Goal: Task Accomplishment & Management: Use online tool/utility

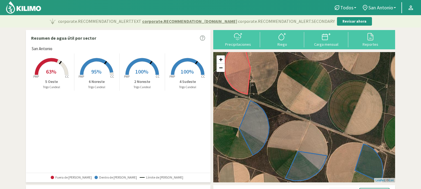
click at [143, 68] on span "100%" at bounding box center [141, 71] width 13 height 7
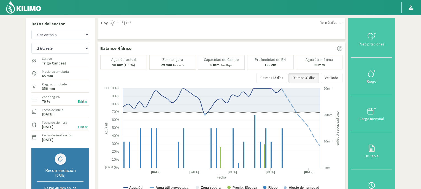
click at [371, 79] on div "Riego" at bounding box center [371, 81] width 38 height 4
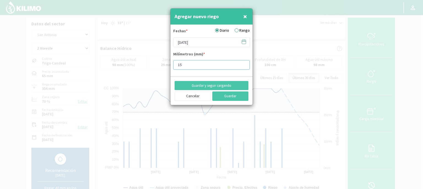
click at [186, 65] on input "15" at bounding box center [211, 65] width 77 height 10
type input "1"
type input "20"
click at [225, 95] on button "Guardar" at bounding box center [230, 95] width 36 height 9
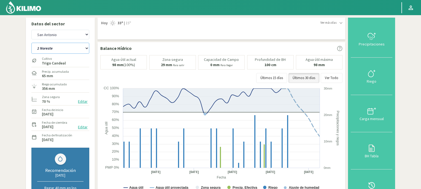
click at [86, 48] on select "2 Noreste 4 Sudeste 5 Oeste 6 Noreste" at bounding box center [60, 48] width 58 height 11
select select "1: Object"
click at [31, 43] on select "2 Noreste 4 Sudeste 5 Oeste 6 Noreste" at bounding box center [60, 48] width 58 height 11
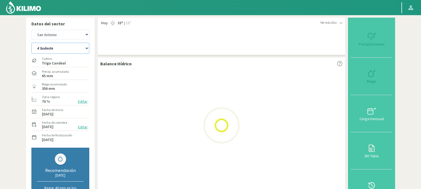
select select "2: Object"
select select "5: Object"
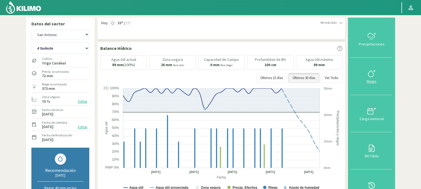
click at [371, 75] on icon at bounding box center [371, 73] width 9 height 9
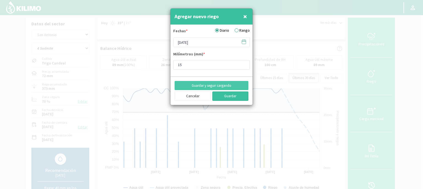
click at [231, 97] on button "Guardar" at bounding box center [230, 95] width 36 height 9
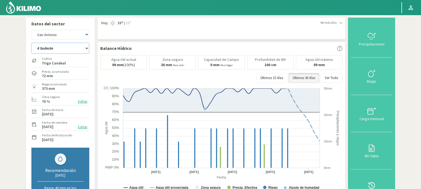
click at [86, 49] on select "2 Noreste 4 Sudeste 5 Oeste 6 Noreste" at bounding box center [60, 48] width 58 height 11
select select "6: Object"
click at [31, 43] on select "2 Noreste 4 Sudeste 5 Oeste 6 Noreste" at bounding box center [60, 48] width 58 height 11
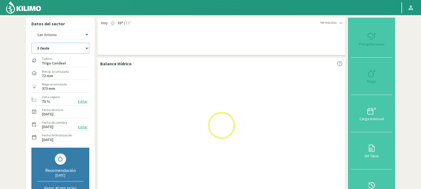
select select "4: Object"
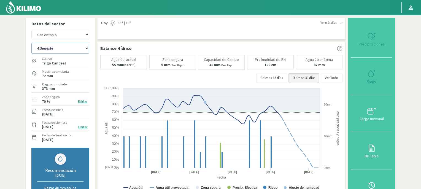
select select "10: Object"
click at [371, 76] on icon at bounding box center [370, 73] width 5 height 6
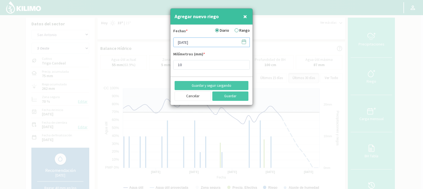
click at [210, 42] on input "[DATE]" at bounding box center [211, 42] width 77 height 10
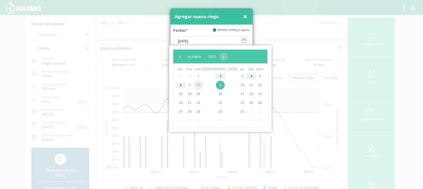
click at [201, 85] on span "8" at bounding box center [198, 85] width 9 height 9
type input "[DATE]"
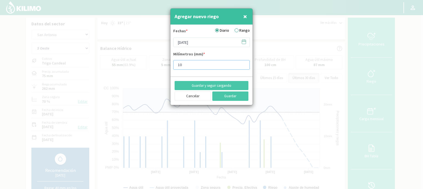
click at [192, 64] on input "10" at bounding box center [211, 65] width 77 height 10
click at [213, 66] on input "10" at bounding box center [211, 65] width 77 height 10
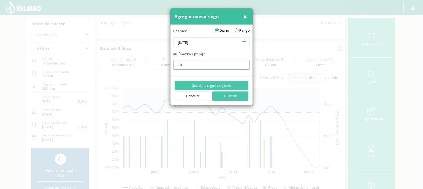
type input "1"
type input "5"
click at [229, 96] on button "Guardar" at bounding box center [230, 95] width 36 height 9
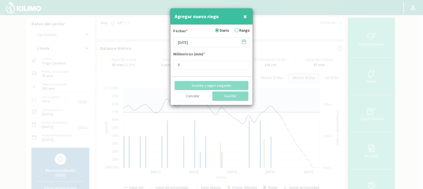
type input "[DATE]"
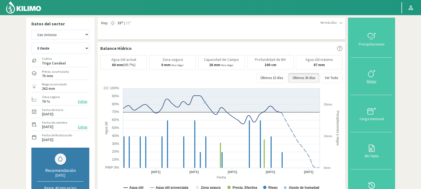
click at [370, 73] on icon at bounding box center [371, 73] width 9 height 9
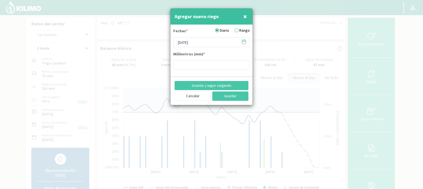
type input "5"
click at [185, 67] on input "5" at bounding box center [211, 65] width 77 height 10
type input "15"
click at [222, 96] on button "Guardar" at bounding box center [230, 95] width 36 height 9
